Goal: Transaction & Acquisition: Purchase product/service

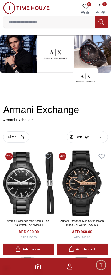
click at [5, 266] on icon at bounding box center [6, 266] width 6 height 6
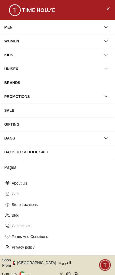
click at [81, 24] on div "MEN" at bounding box center [52, 27] width 97 height 10
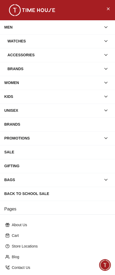
click at [60, 39] on div "Watches" at bounding box center [53, 41] width 93 height 10
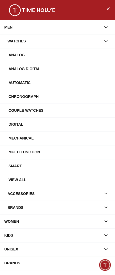
click at [54, 55] on div "Analog" at bounding box center [60, 55] width 102 height 10
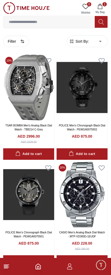
click at [6, 267] on line at bounding box center [6, 267] width 5 height 0
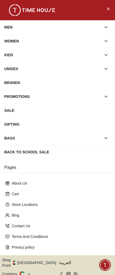
click at [104, 97] on icon "button" at bounding box center [105, 96] width 5 height 5
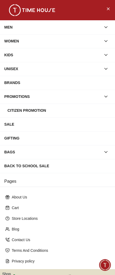
click at [28, 111] on div "Citizen Promotion" at bounding box center [58, 110] width 103 height 10
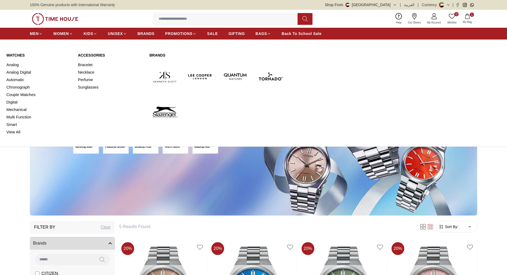
click at [18, 53] on link "Watches" at bounding box center [38, 54] width 65 height 5
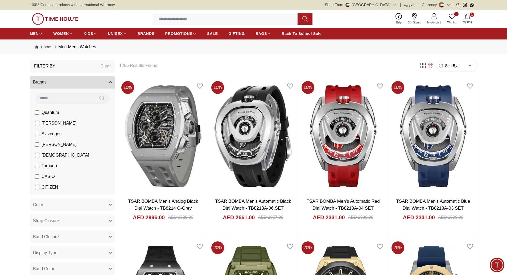
click at [469, 15] on icon "button" at bounding box center [467, 16] width 5 height 5
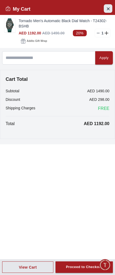
click at [109, 9] on icon "Close Account" at bounding box center [108, 8] width 4 height 7
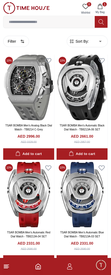
click at [4, 268] on line at bounding box center [6, 268] width 4 height 0
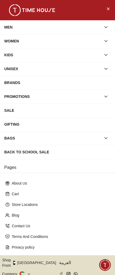
click at [92, 27] on div "MEN" at bounding box center [52, 27] width 97 height 10
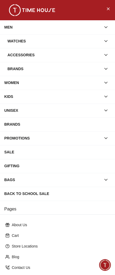
click at [87, 43] on div "Watches" at bounding box center [53, 41] width 93 height 10
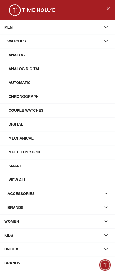
click at [55, 193] on div "Accessories" at bounding box center [53, 194] width 93 height 10
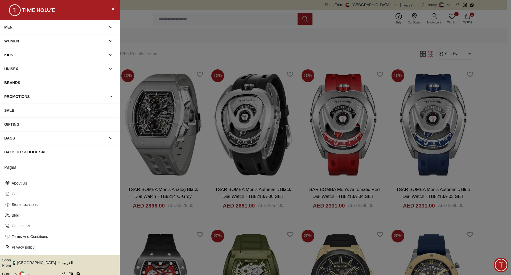
click at [108, 43] on icon "button" at bounding box center [110, 40] width 5 height 5
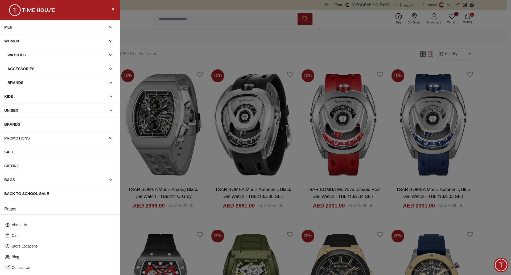
click at [108, 54] on icon "button" at bounding box center [110, 54] width 5 height 5
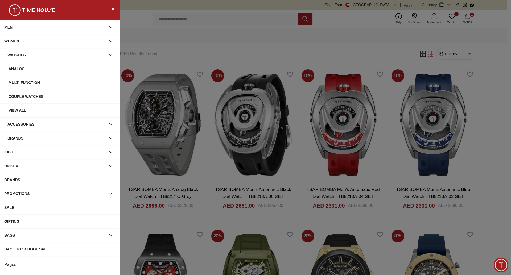
click at [108, 125] on icon "button" at bounding box center [110, 123] width 5 height 5
click at [53, 137] on div "Sunglasses" at bounding box center [62, 138] width 107 height 10
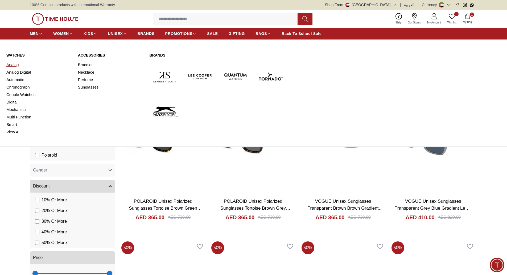
click at [15, 66] on link "Analog" at bounding box center [38, 64] width 65 height 7
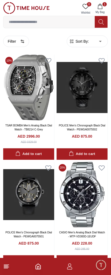
click at [4, 265] on icon at bounding box center [6, 266] width 6 height 6
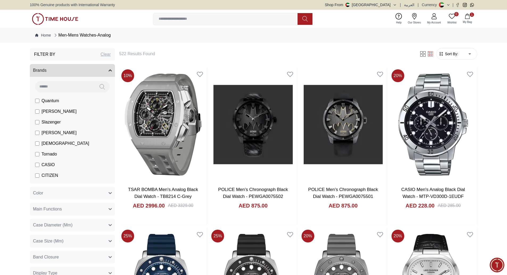
click at [111, 15] on icon "button" at bounding box center [467, 16] width 5 height 5
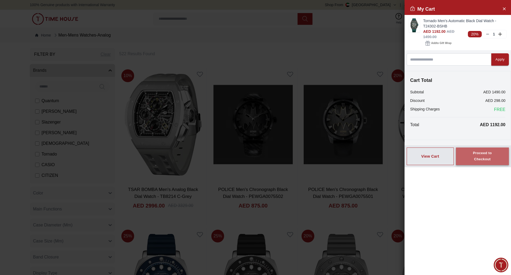
click at [111, 158] on div "Proceed to Checkout" at bounding box center [483, 156] width 34 height 12
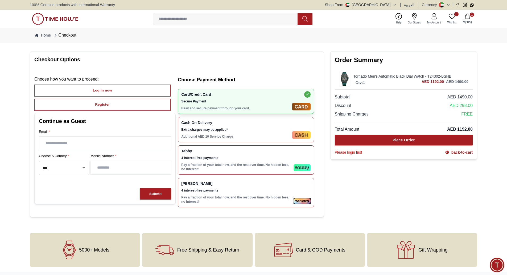
click at [89, 141] on input "text" at bounding box center [105, 142] width 132 height 13
type input "**********"
click at [111, 192] on button "Submit" at bounding box center [155, 193] width 31 height 11
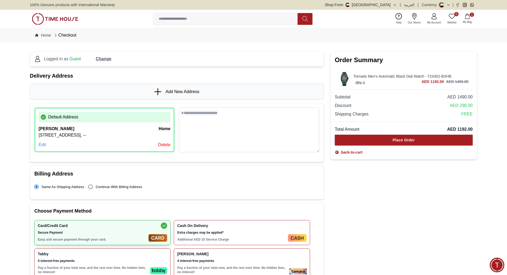
click at [64, 17] on img at bounding box center [55, 19] width 46 height 12
